Goal: Information Seeking & Learning: Learn about a topic

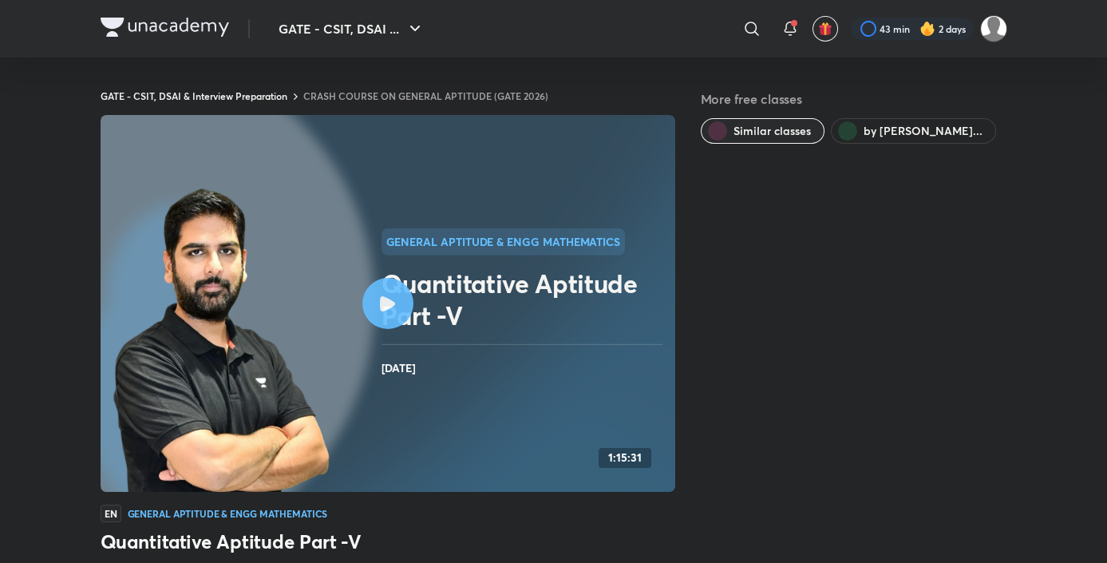
click at [894, 134] on span "by Gurupal Singh Cha..." at bounding box center [922, 131] width 119 height 16
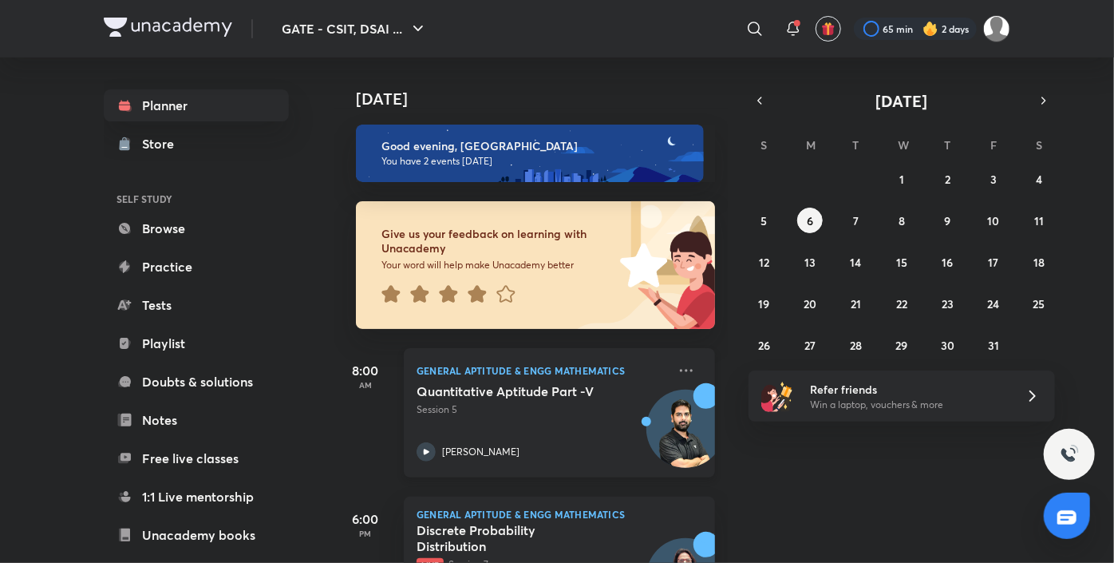
scroll to position [86, 0]
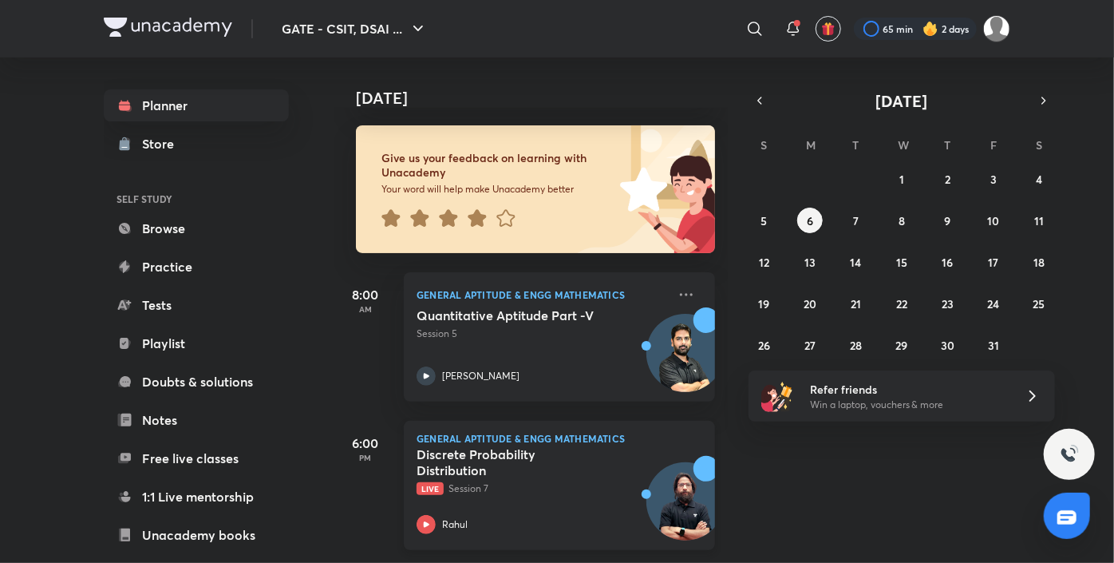
click at [565, 468] on div "Discrete Probability Distribution Live Session 7" at bounding box center [542, 470] width 251 height 49
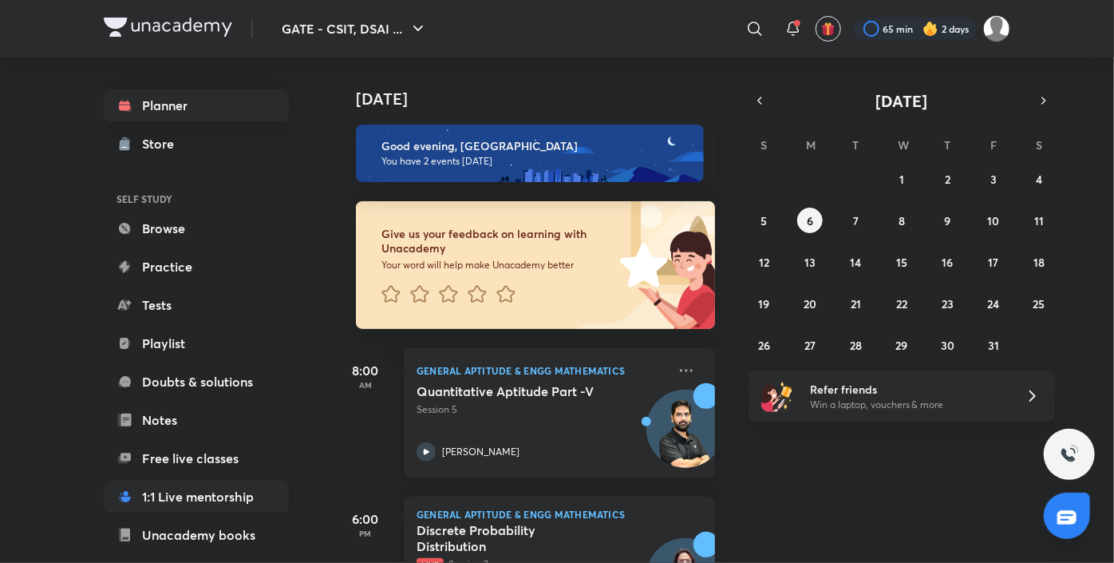
click at [160, 496] on link "1:1 Live mentorship" at bounding box center [196, 496] width 185 height 32
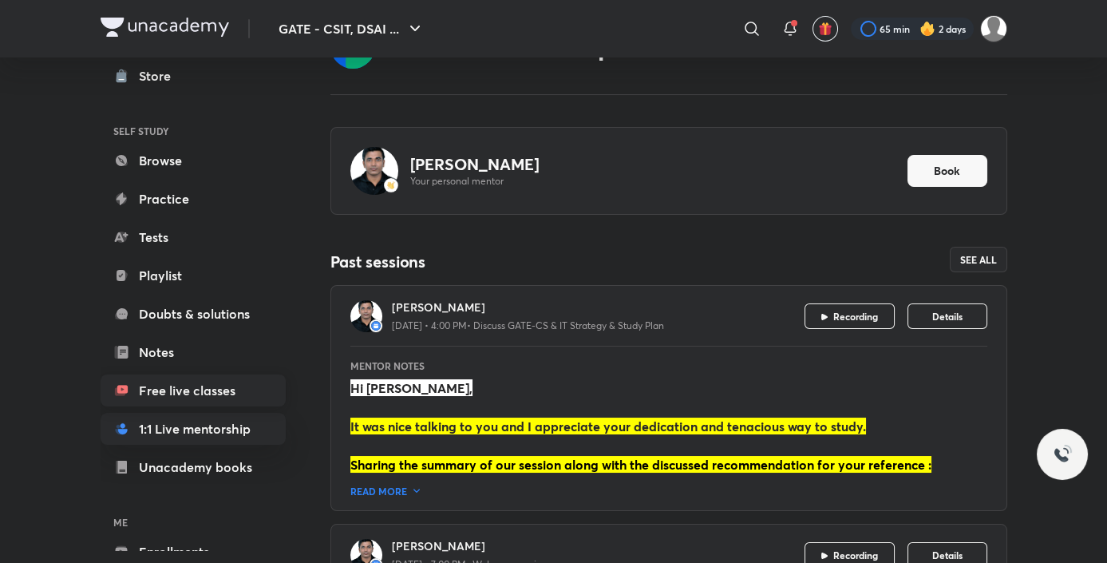
scroll to position [72, 0]
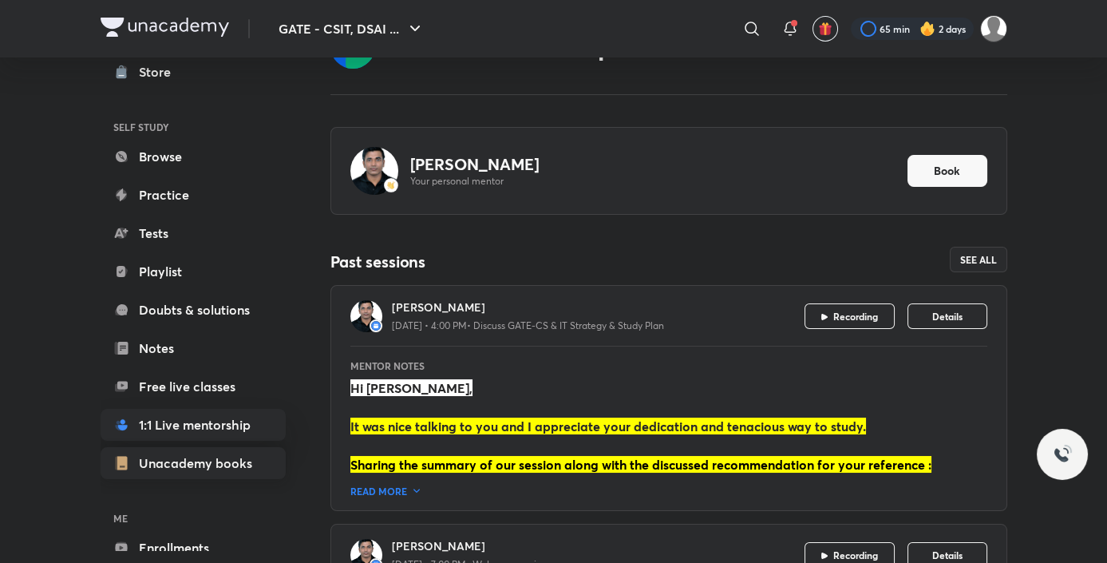
click at [174, 462] on link "Unacademy books" at bounding box center [193, 463] width 185 height 32
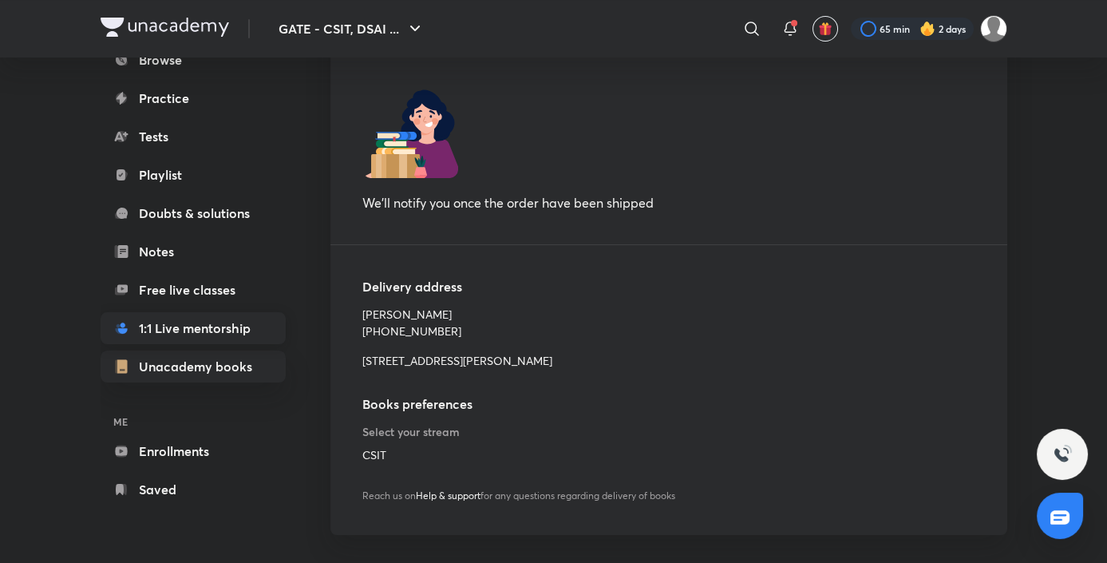
scroll to position [155, 0]
click at [174, 456] on link "Enrollments" at bounding box center [193, 449] width 185 height 32
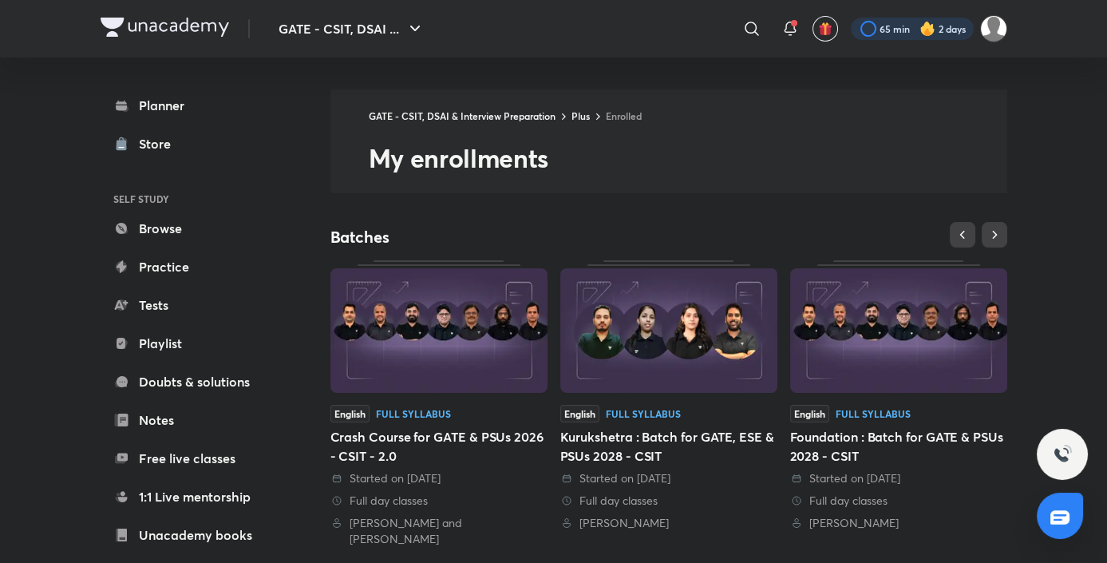
click at [900, 32] on div at bounding box center [912, 29] width 123 height 22
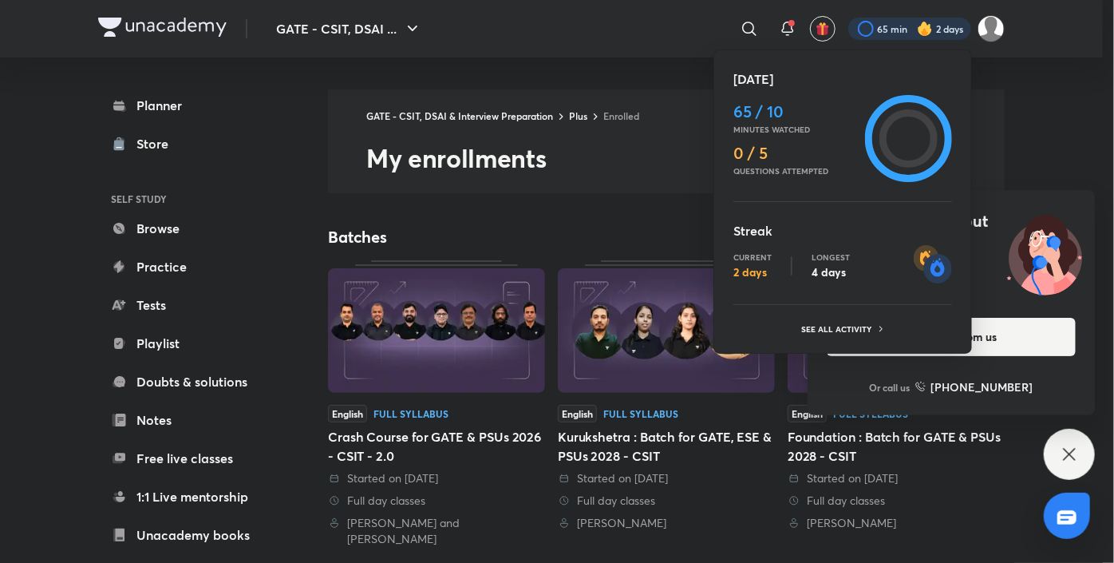
click at [1072, 164] on div at bounding box center [557, 281] width 1114 height 563
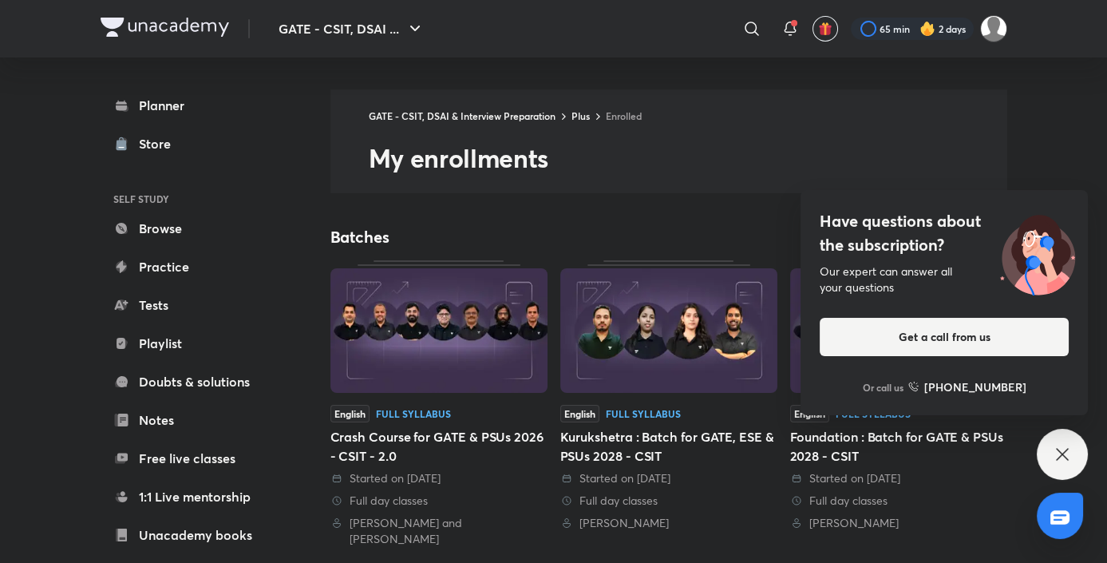
click at [1048, 459] on div "Have questions about the subscription? Our expert can answer all your questions…" at bounding box center [1062, 454] width 51 height 51
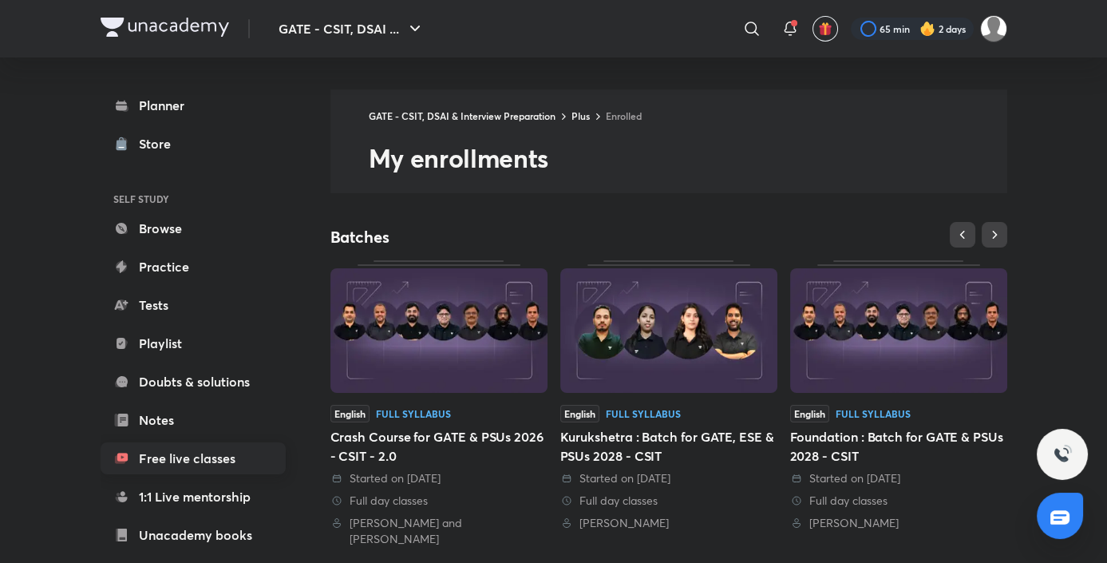
click at [204, 463] on link "Free live classes" at bounding box center [193, 458] width 185 height 32
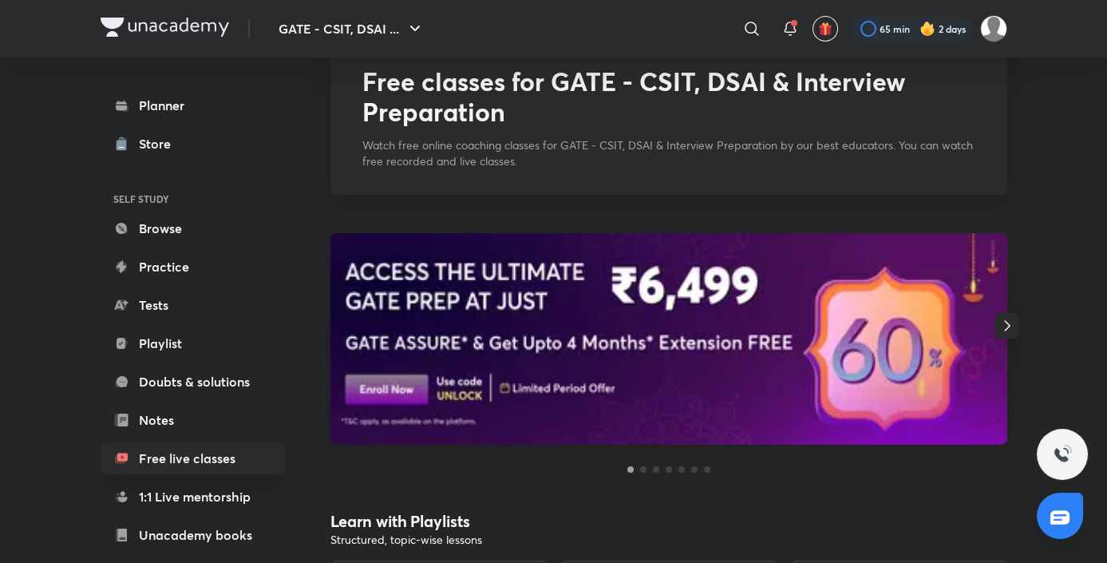
scroll to position [89, 0]
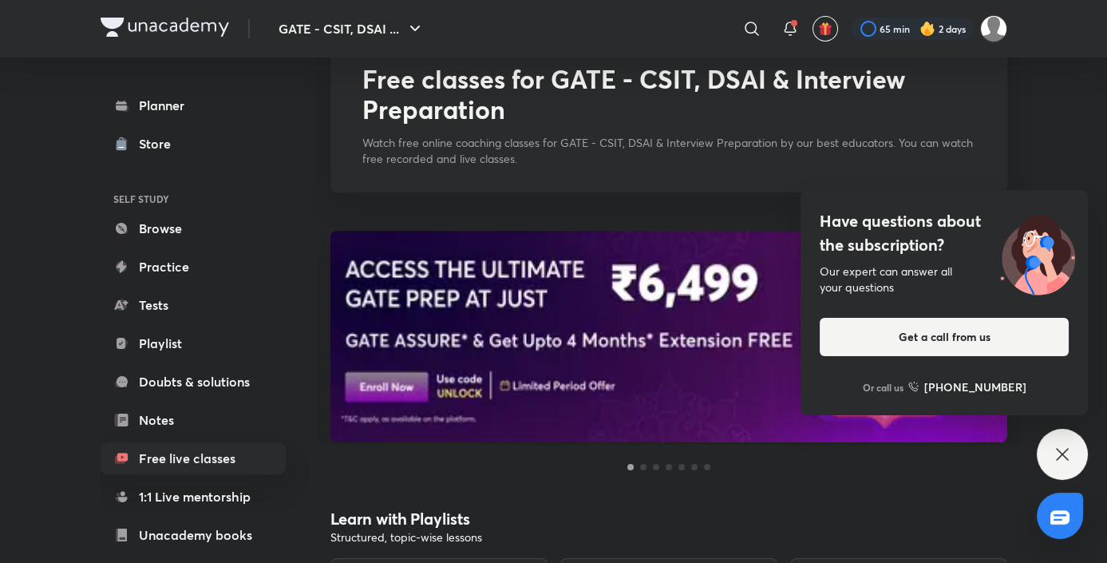
click at [1046, 460] on div "Have questions about the subscription? Our expert can answer all your questions…" at bounding box center [1062, 454] width 51 height 51
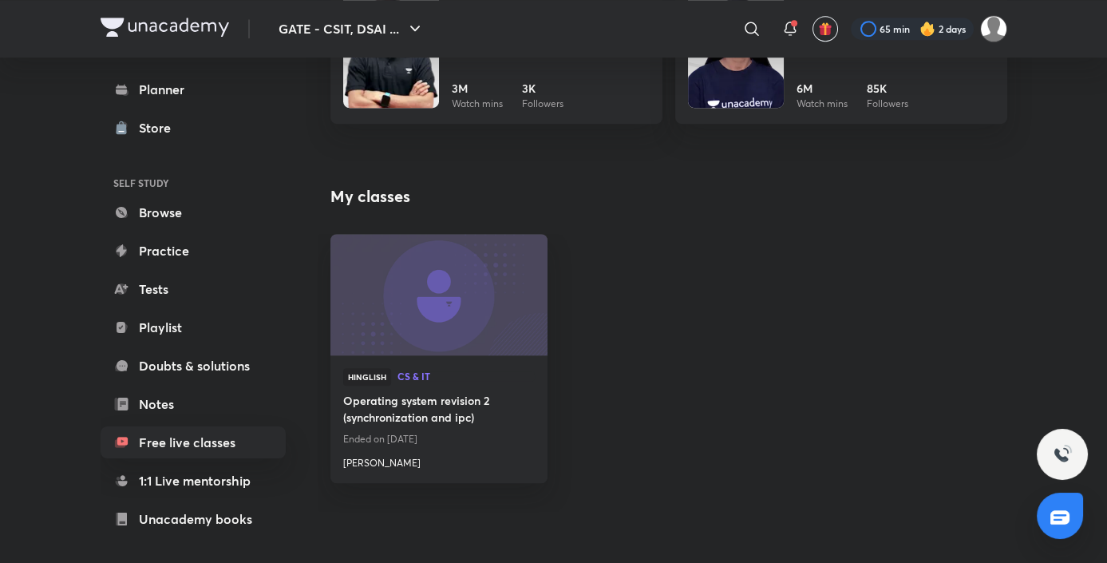
scroll to position [2502, 0]
